Goal: Information Seeking & Learning: Learn about a topic

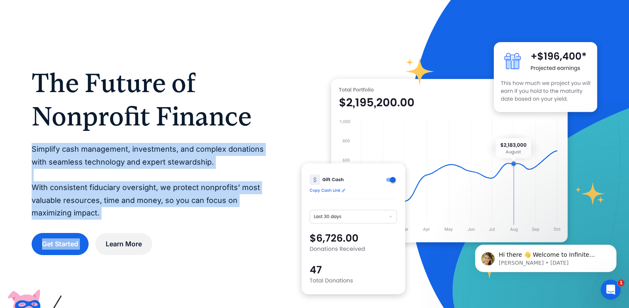
drag, startPoint x: 226, startPoint y: 164, endPoint x: 137, endPoint y: 221, distance: 106.5
click at [137, 221] on div "The Future of Nonprofit Finance Simplify cash management, investments, and comp…" at bounding box center [150, 160] width 237 height 189
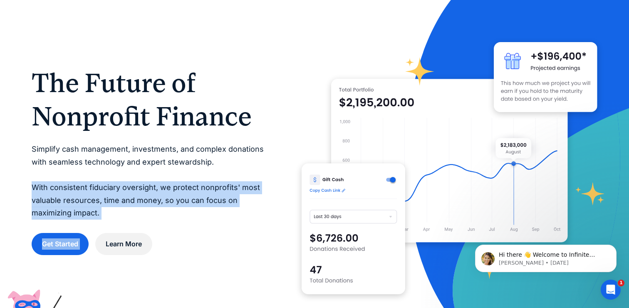
drag, startPoint x: 145, startPoint y: 220, endPoint x: 9, endPoint y: 184, distance: 140.8
click at [9, 184] on div "The Future of Nonprofit Finance Simplify cash management, investments, and comp…" at bounding box center [314, 160] width 629 height 389
click at [147, 201] on p "Simplify cash management, investments, and complex donations with seamless tech…" at bounding box center [150, 181] width 237 height 77
drag, startPoint x: 147, startPoint y: 217, endPoint x: 42, endPoint y: 186, distance: 109.3
click at [42, 186] on p "Simplify cash management, investments, and complex donations with seamless tech…" at bounding box center [150, 181] width 237 height 77
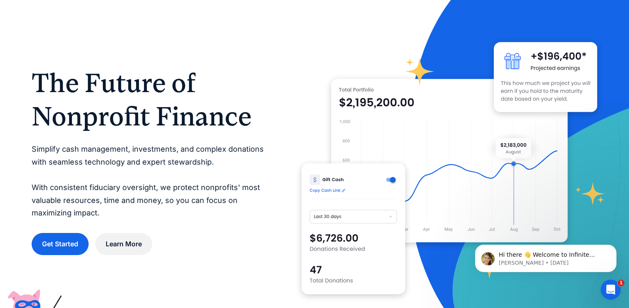
click at [149, 201] on p "Simplify cash management, investments, and complex donations with seamless tech…" at bounding box center [150, 181] width 237 height 77
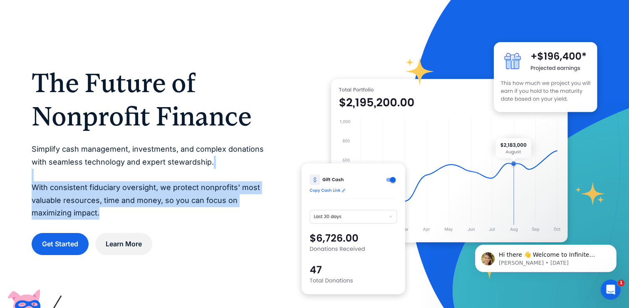
drag, startPoint x: 149, startPoint y: 215, endPoint x: 35, endPoint y: 172, distance: 121.4
click at [35, 172] on p "Simplify cash management, investments, and complex donations with seamless tech…" at bounding box center [150, 181] width 237 height 77
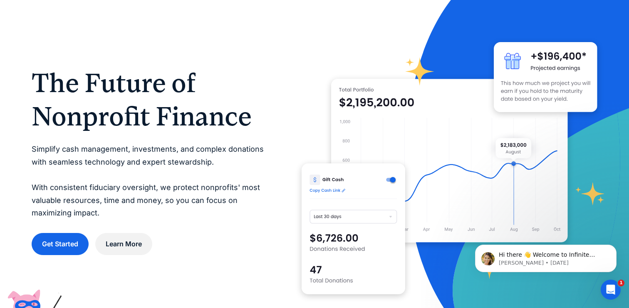
click at [156, 202] on p "Simplify cash management, investments, and complex donations with seamless tech…" at bounding box center [150, 181] width 237 height 77
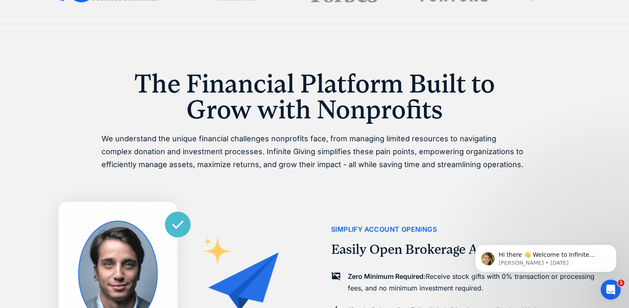
scroll to position [426, 0]
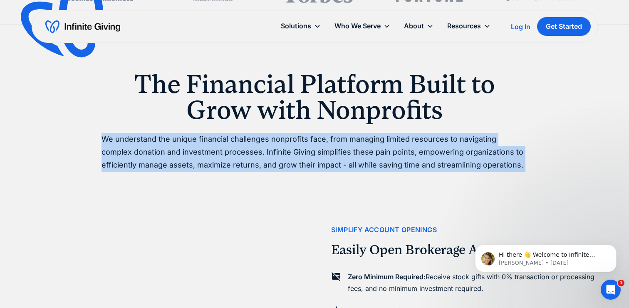
drag, startPoint x: 106, startPoint y: 135, endPoint x: 293, endPoint y: 167, distance: 189.6
click at [293, 167] on div at bounding box center [165, 314] width 266 height 308
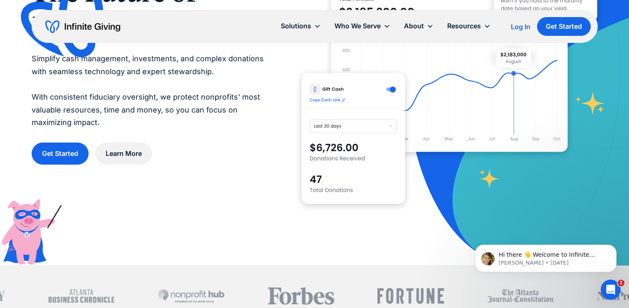
scroll to position [27, 0]
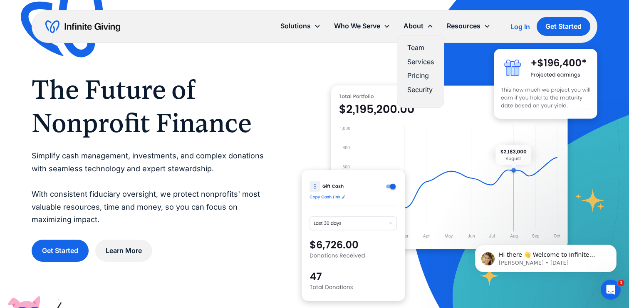
click at [420, 22] on div "About" at bounding box center [414, 25] width 20 height 11
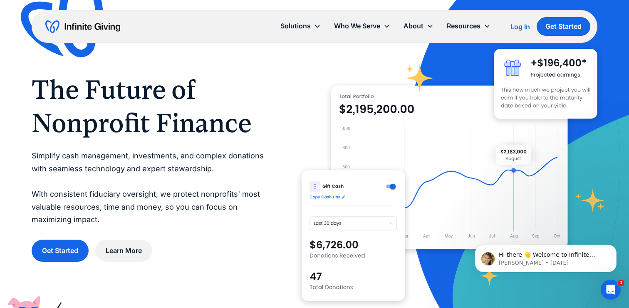
click at [415, 29] on div "About" at bounding box center [414, 25] width 20 height 11
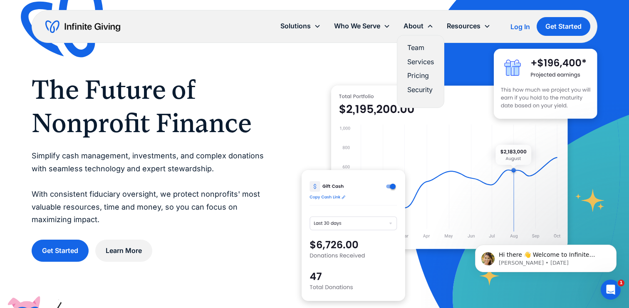
click at [415, 29] on div "About" at bounding box center [414, 25] width 20 height 11
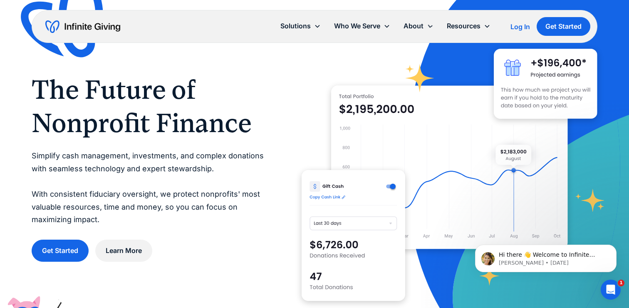
click at [415, 29] on div "About" at bounding box center [414, 25] width 20 height 11
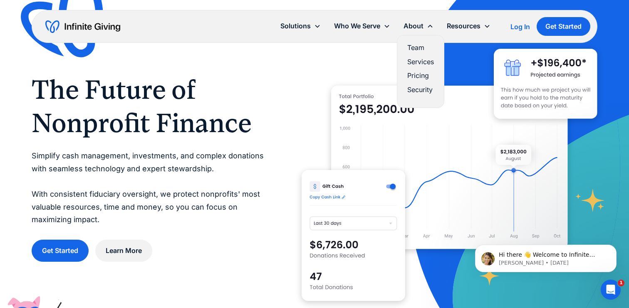
click at [420, 65] on link "Services" at bounding box center [420, 61] width 27 height 11
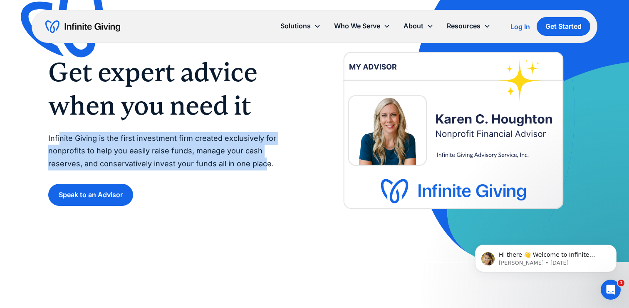
drag, startPoint x: 59, startPoint y: 138, endPoint x: 231, endPoint y: 167, distance: 174.3
click at [231, 167] on p "Infinite Giving is the first investment firm created exclusively for nonprofits…" at bounding box center [173, 151] width 250 height 38
drag, startPoint x: 246, startPoint y: 167, endPoint x: 120, endPoint y: 140, distance: 128.5
click at [120, 140] on p "Infinite Giving is the first investment firm created exclusively for nonprofits…" at bounding box center [173, 151] width 250 height 38
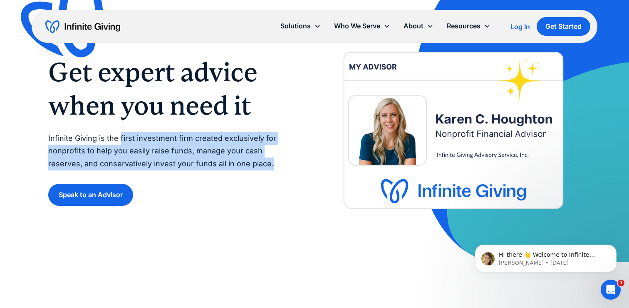
copy p "first investment firm created exclusively for nonprofits to help you easily rai…"
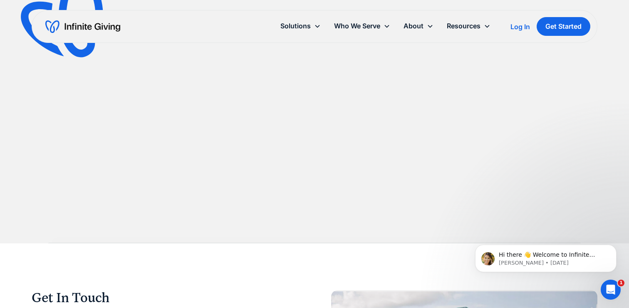
scroll to position [564, 0]
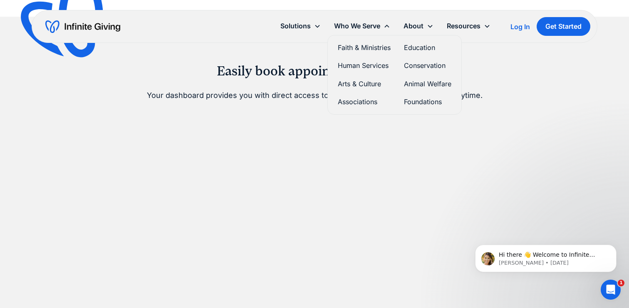
click at [360, 48] on link "Faith & Ministries" at bounding box center [364, 47] width 53 height 11
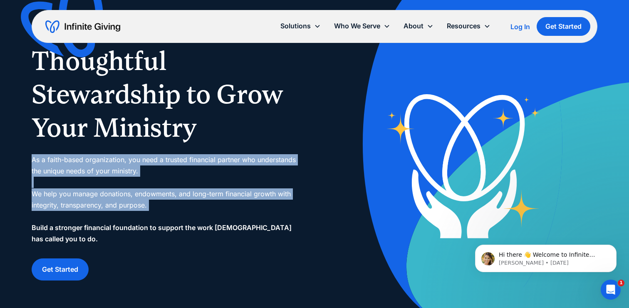
drag, startPoint x: 156, startPoint y: 175, endPoint x: 174, endPoint y: 213, distance: 41.9
click at [174, 213] on div "As a faith-based organization, you need a trusted financial partner who underst…" at bounding box center [165, 199] width 266 height 91
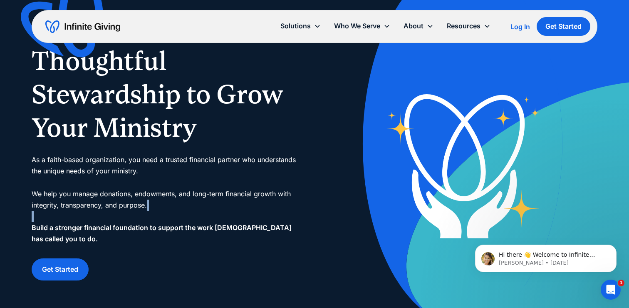
drag, startPoint x: 174, startPoint y: 213, endPoint x: 197, endPoint y: 211, distance: 23.4
click at [197, 211] on div "As a faith-based organization, you need a trusted financial partner who underst…" at bounding box center [165, 199] width 266 height 91
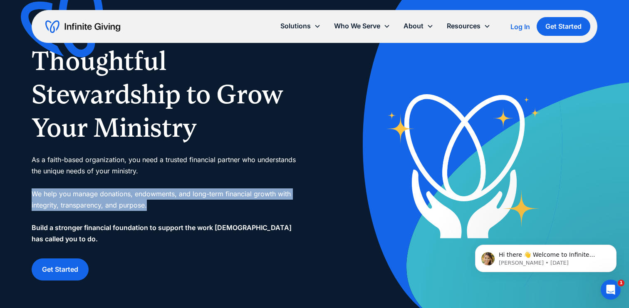
drag, startPoint x: 186, startPoint y: 210, endPoint x: 27, endPoint y: 197, distance: 159.1
click at [27, 197] on div "Thoughtful Stewardship to Grow Your Ministry As a faith-based organization, you…" at bounding box center [314, 145] width 629 height 362
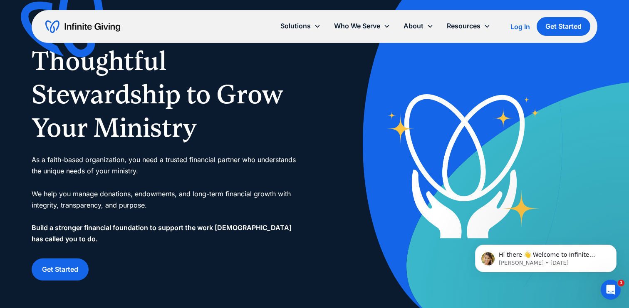
click at [116, 198] on div "As a faith-based organization, you need a trusted financial partner who underst…" at bounding box center [165, 199] width 266 height 91
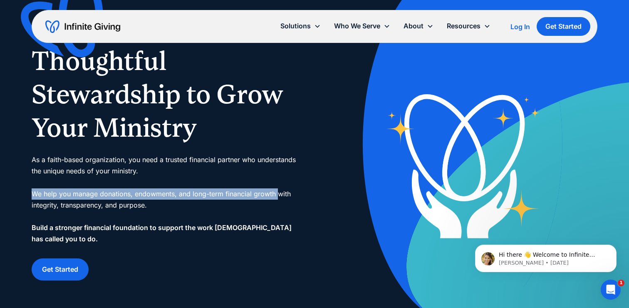
drag, startPoint x: 30, startPoint y: 192, endPoint x: 277, endPoint y: 193, distance: 246.8
click at [277, 193] on div "Thoughtful Stewardship to Grow Your Ministry As a faith-based organization, you…" at bounding box center [314, 145] width 629 height 362
copy div "We help you manage donations, endowments, and long-term financial growth"
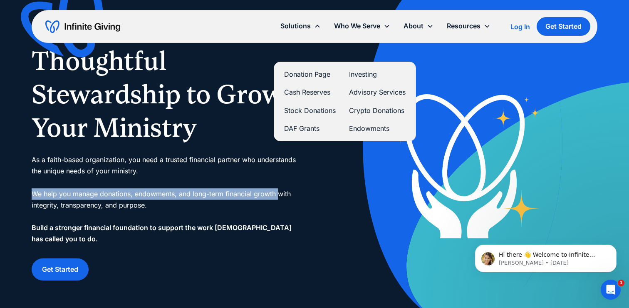
click at [297, 22] on div "Solutions" at bounding box center [295, 25] width 30 height 11
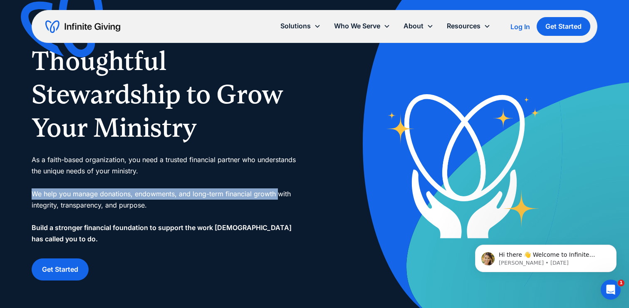
click at [57, 22] on img "home" at bounding box center [82, 26] width 75 height 13
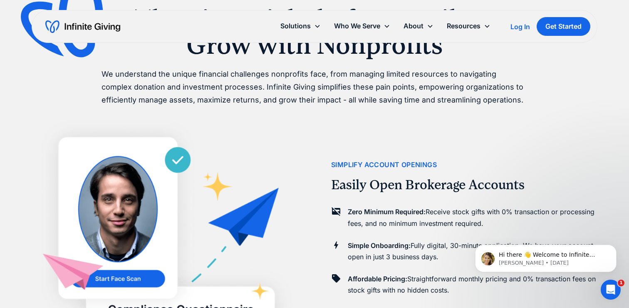
scroll to position [488, 0]
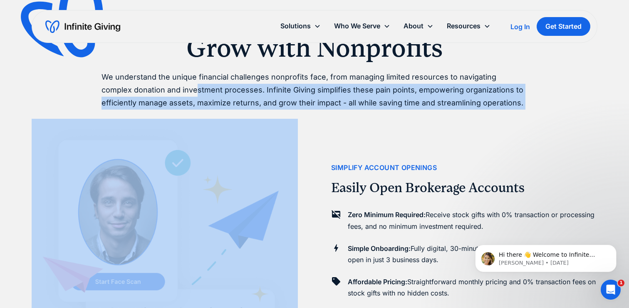
drag, startPoint x: 273, startPoint y: 99, endPoint x: 164, endPoint y: 84, distance: 109.5
click at [164, 84] on p "We understand the unique financial challenges nonprofits face, from managing li…" at bounding box center [315, 90] width 426 height 38
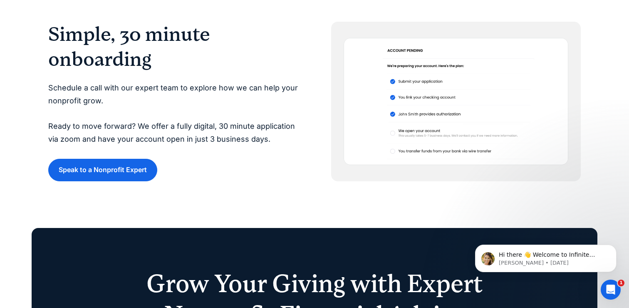
scroll to position [1890, 0]
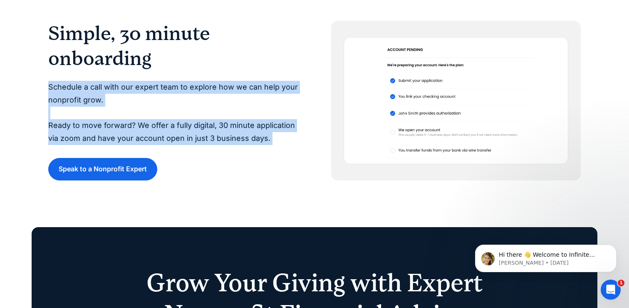
drag, startPoint x: 226, startPoint y: 150, endPoint x: 28, endPoint y: 87, distance: 207.8
click at [28, 87] on div "Onboard Receive Grow Simple, 30 minute onboarding Schedule a call with our expe…" at bounding box center [314, 53] width 629 height 254
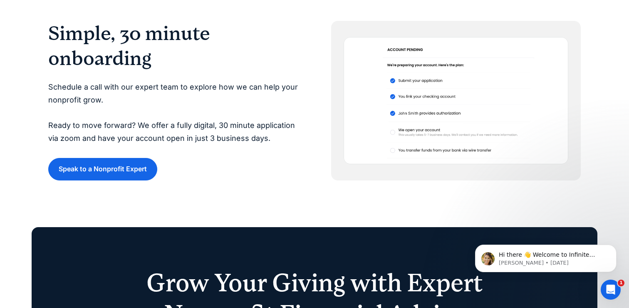
click at [95, 122] on p "Schedule a call with our expert team to explore how we can help your nonprofit …" at bounding box center [173, 113] width 250 height 64
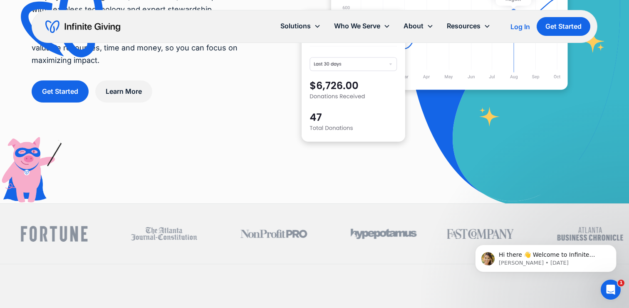
scroll to position [42, 0]
